Goal: Information Seeking & Learning: Learn about a topic

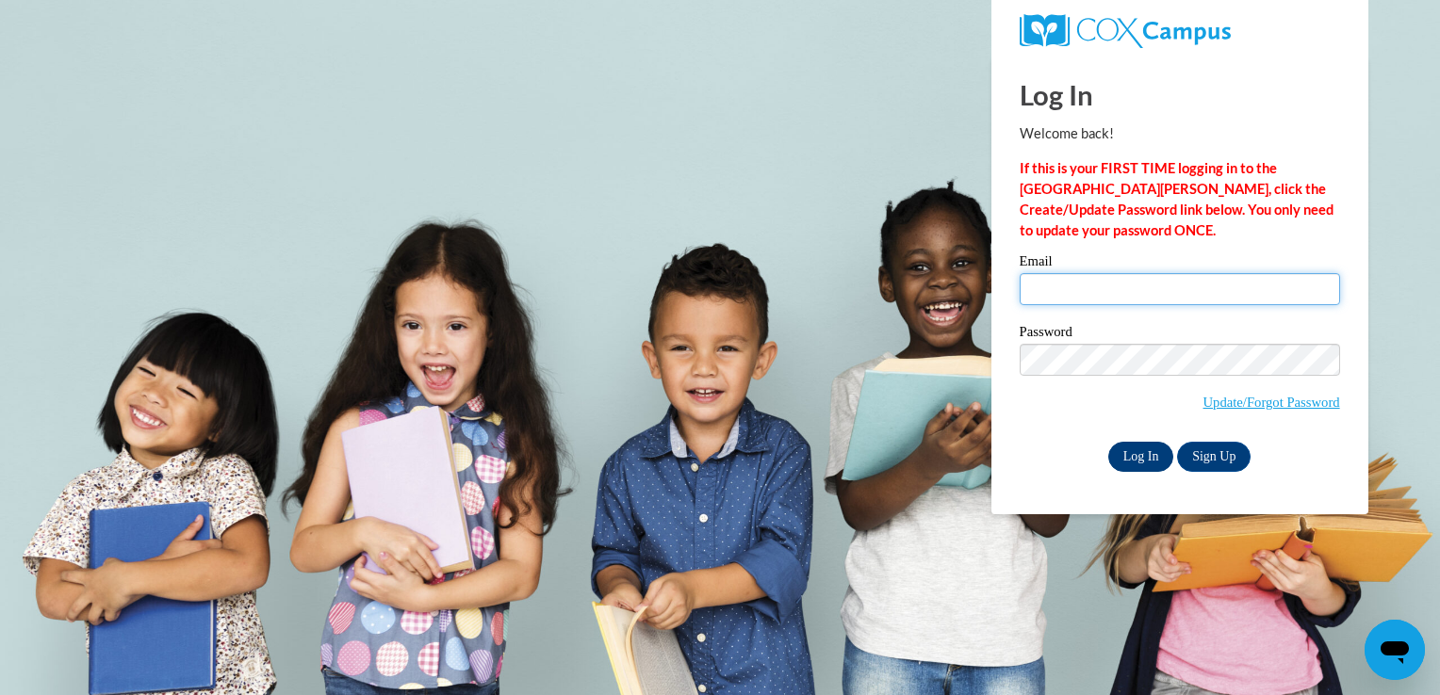
type input "lindawarner49@yahoo.com"
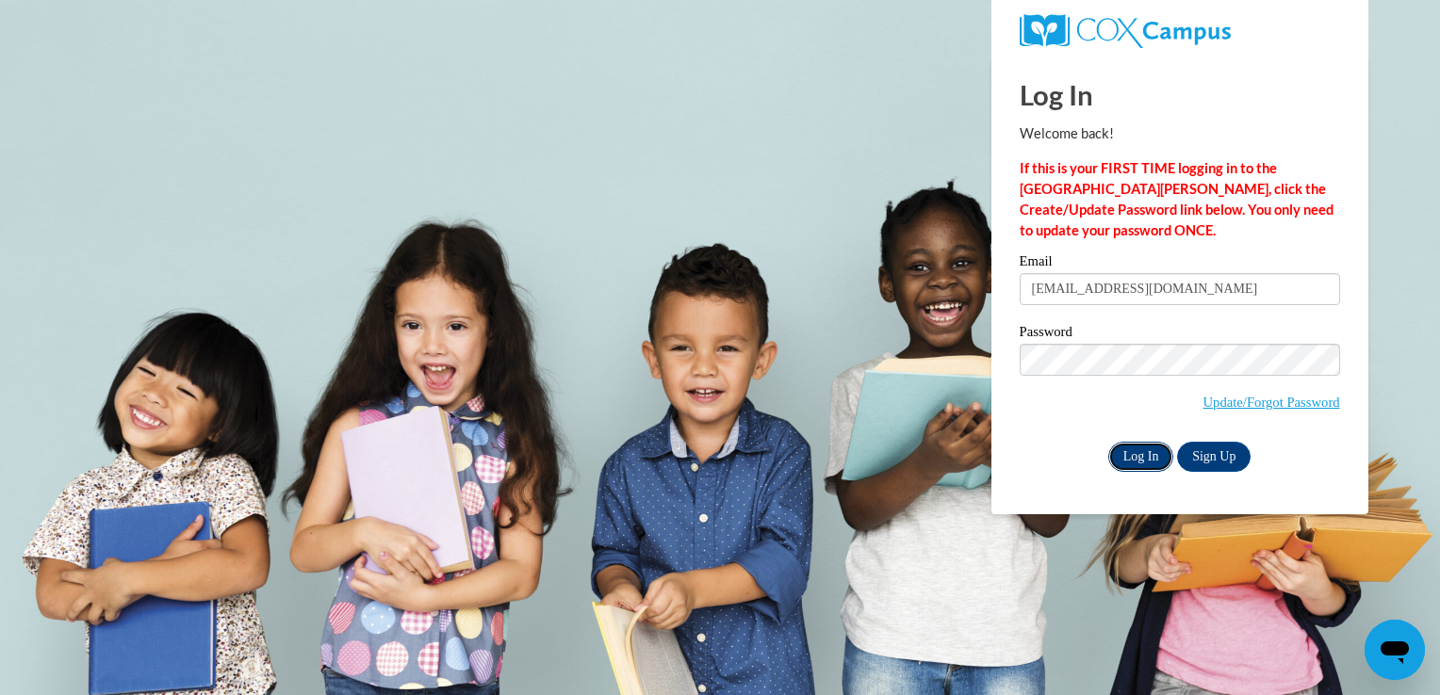
click at [1136, 456] on input "Log In" at bounding box center [1141, 457] width 66 height 30
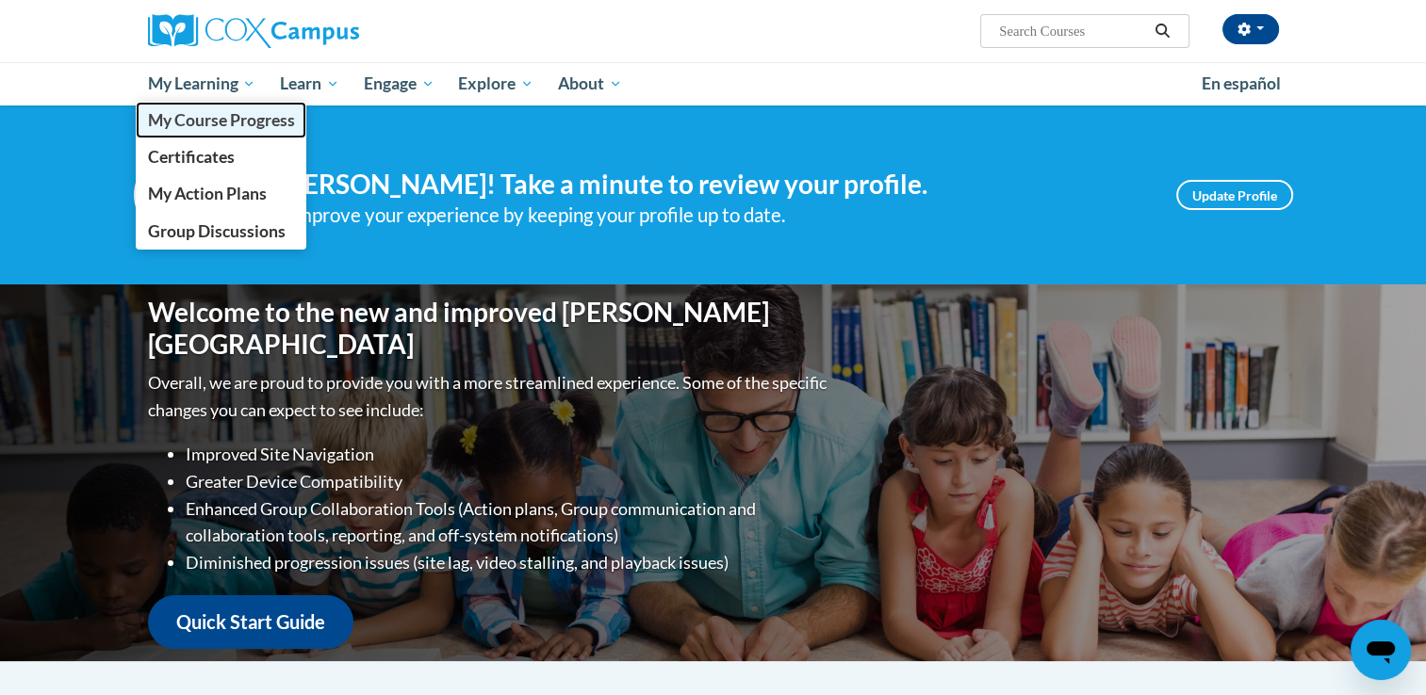
click at [196, 125] on span "My Course Progress" at bounding box center [220, 120] width 147 height 20
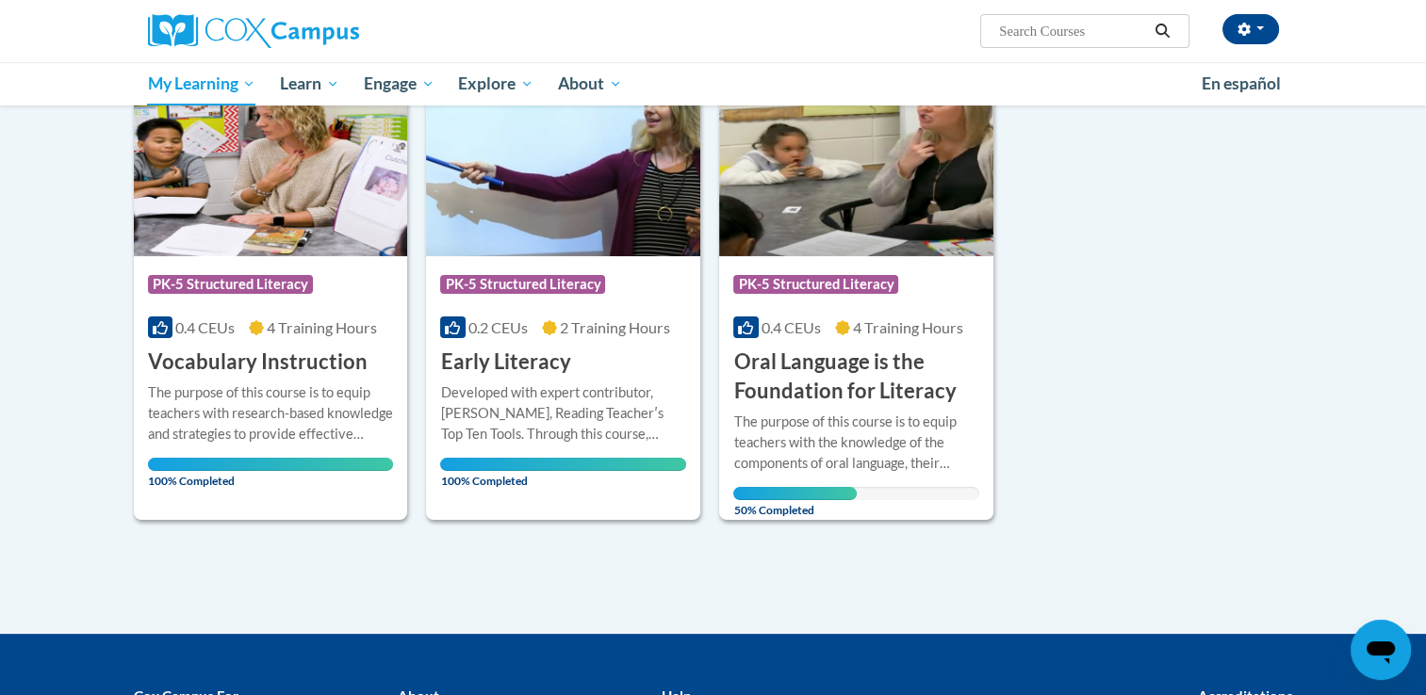
scroll to position [287, 0]
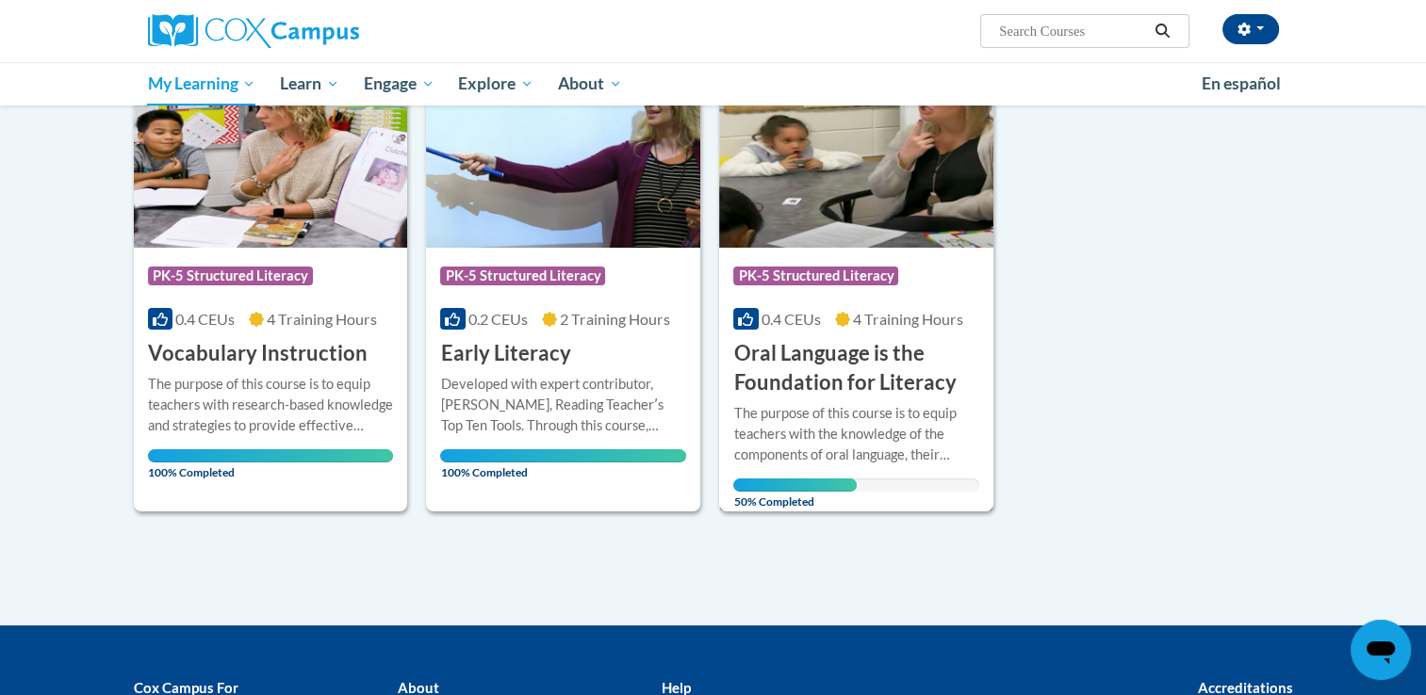
click at [831, 369] on h3 "Oral Language is the Foundation for Literacy" at bounding box center [856, 368] width 246 height 58
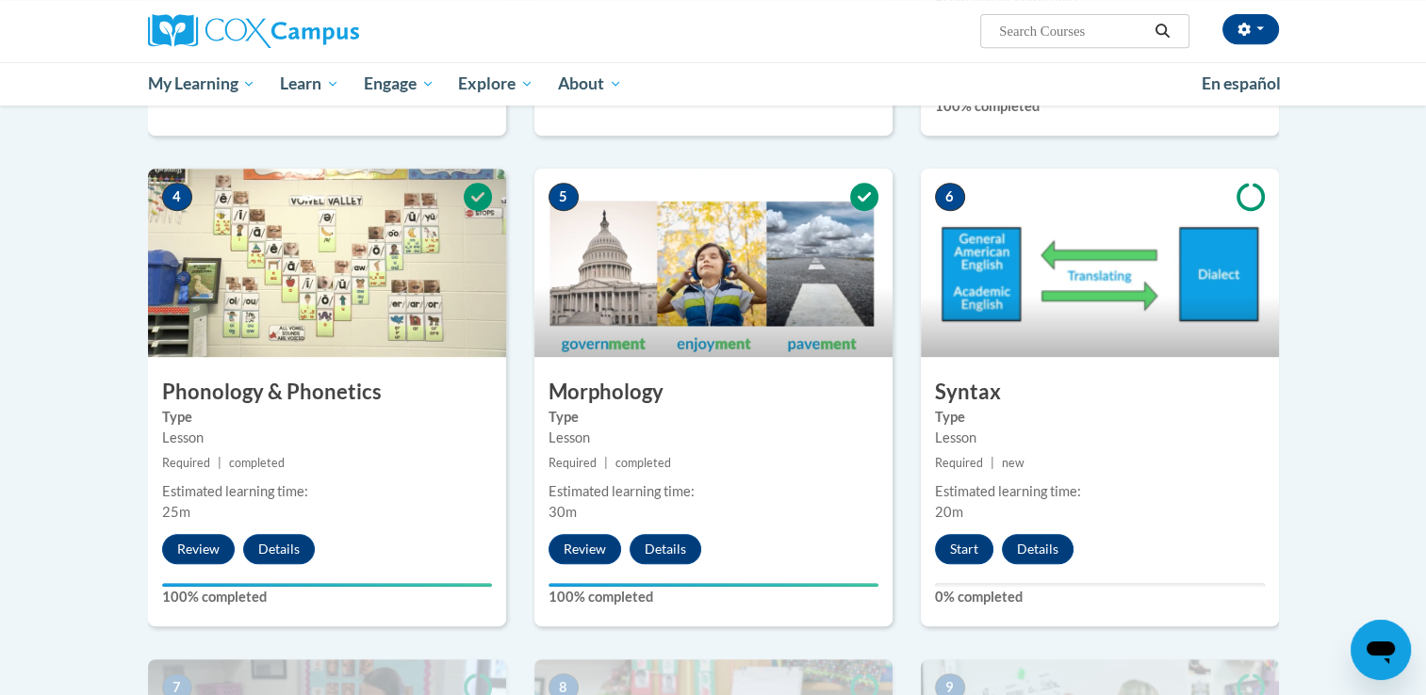
scroll to position [906, 0]
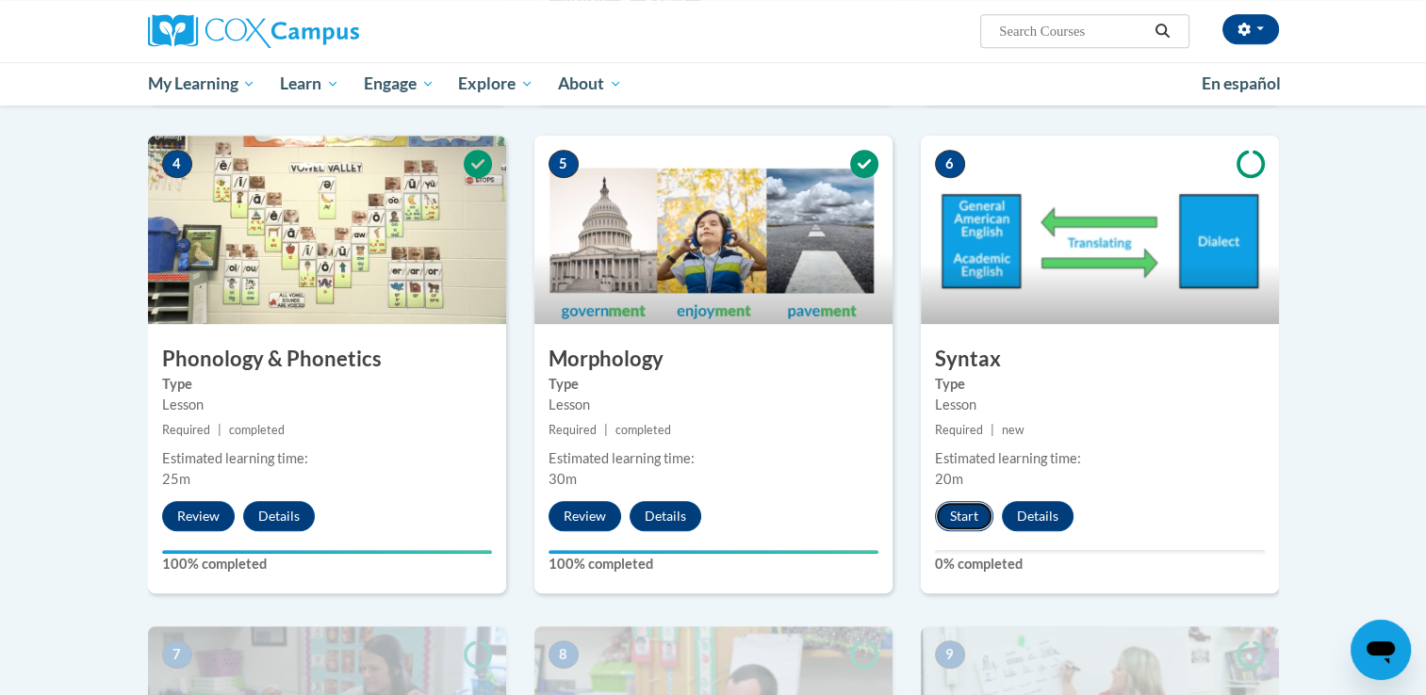
click at [965, 511] on button "Start" at bounding box center [964, 516] width 58 height 30
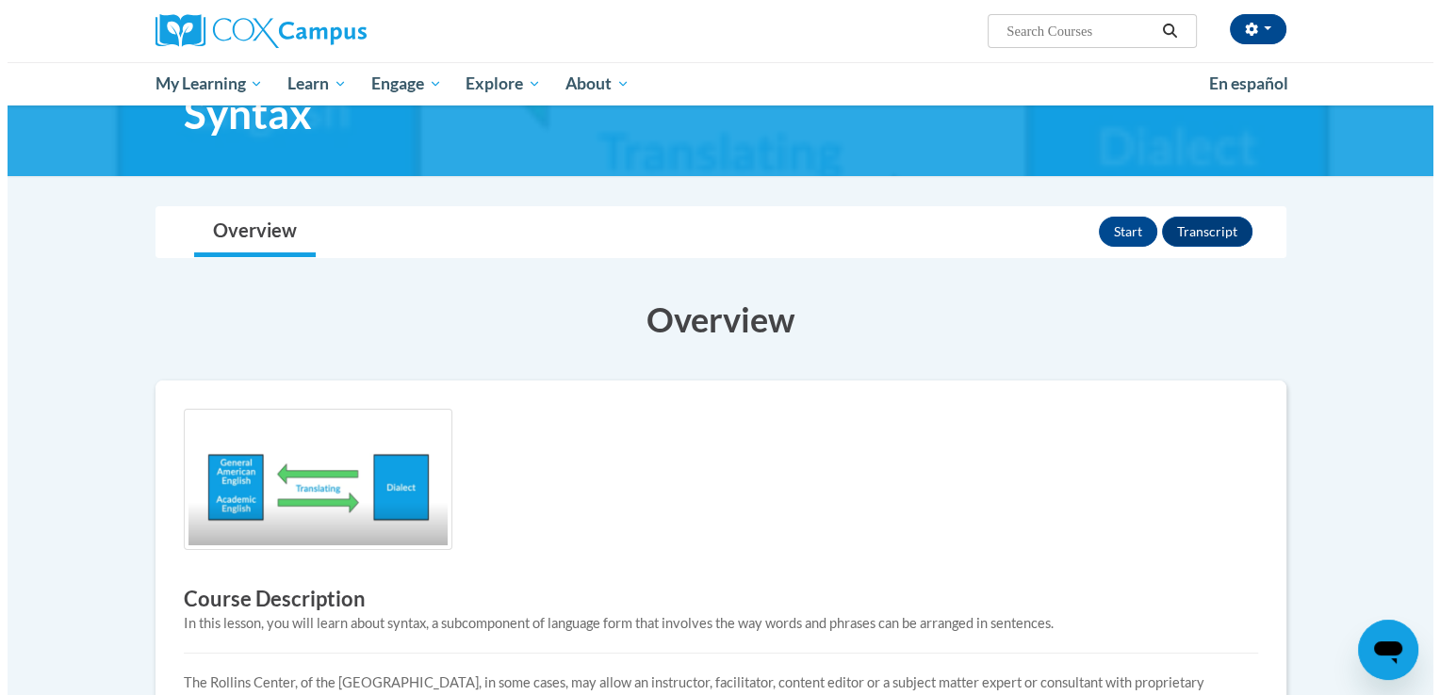
scroll to position [38, 0]
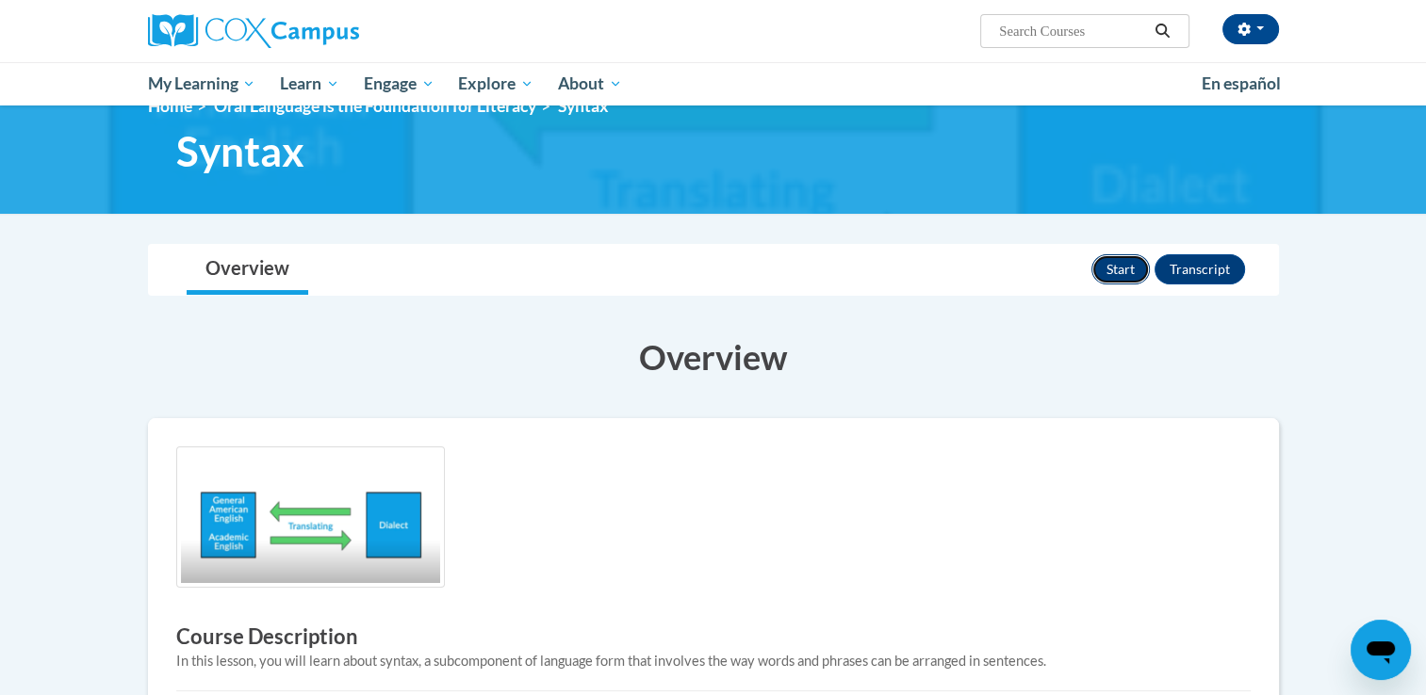
click at [1111, 259] on button "Start" at bounding box center [1120, 269] width 58 height 30
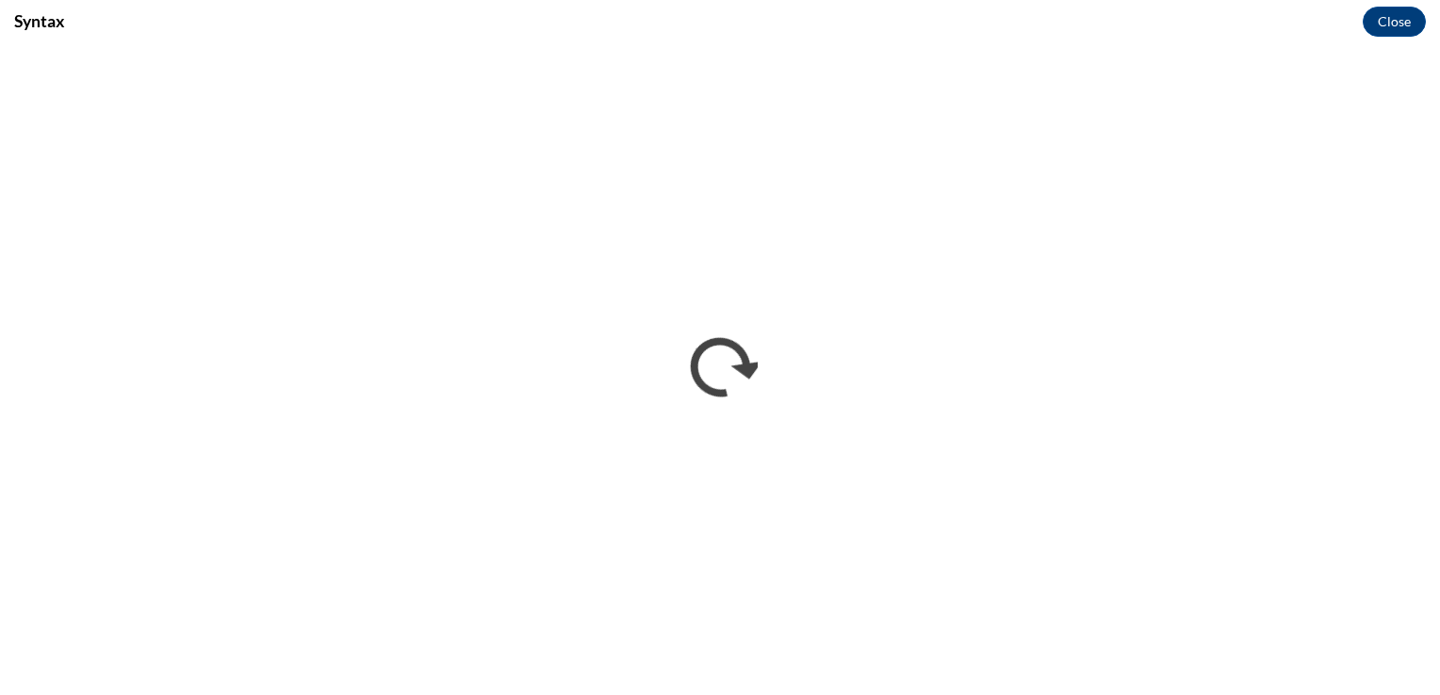
scroll to position [0, 0]
